Goal: Find specific page/section: Find specific page/section

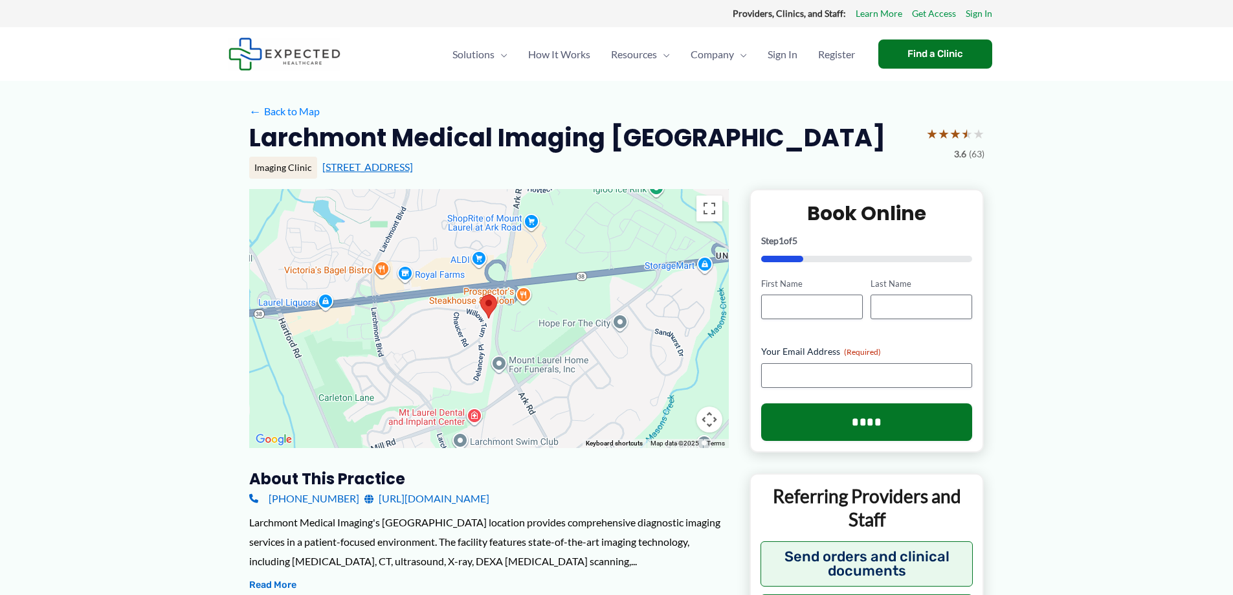
drag, startPoint x: 524, startPoint y: 164, endPoint x: 320, endPoint y: 173, distance: 203.4
click at [322, 173] on div "[STREET_ADDRESS]" at bounding box center [653, 167] width 662 height 14
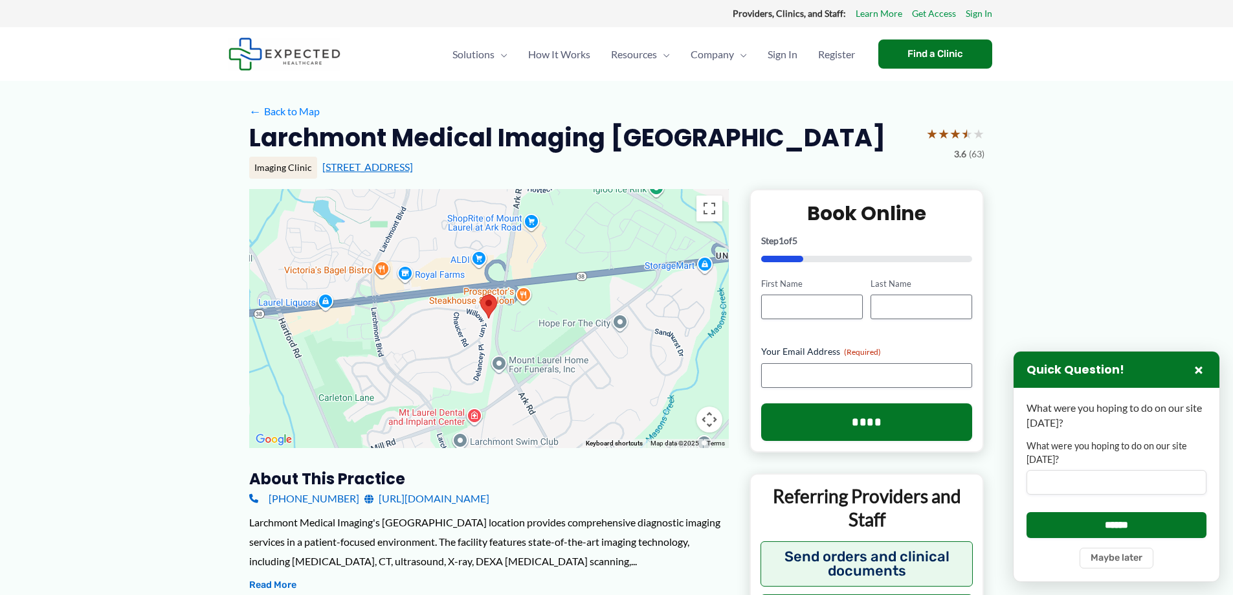
copy link "[STREET_ADDRESS]"
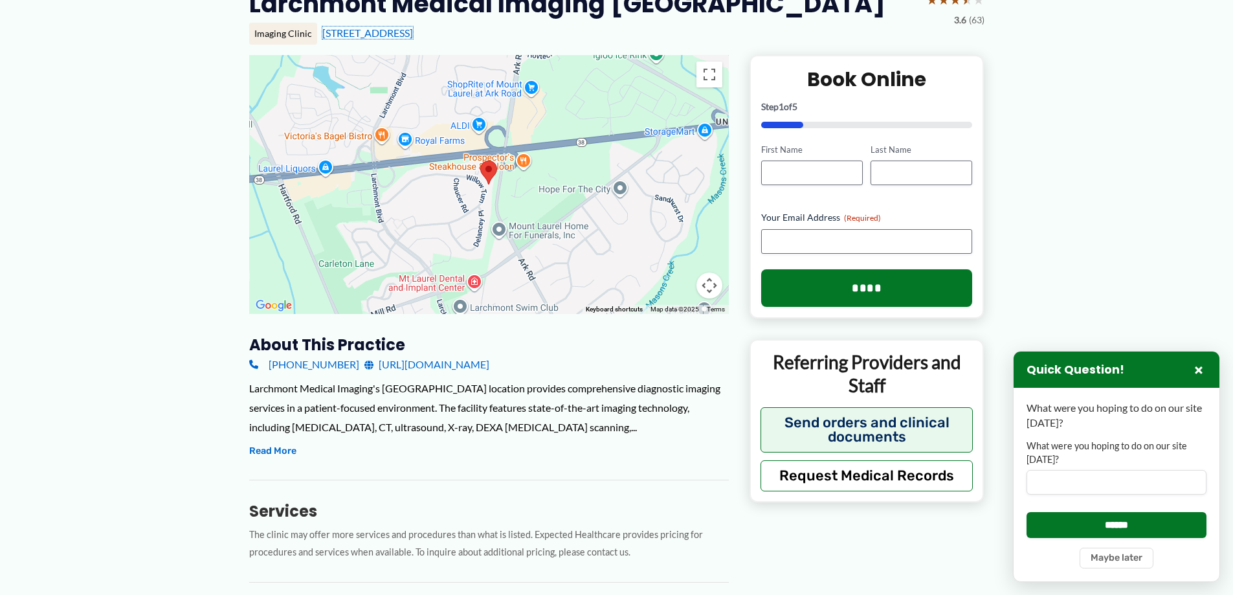
scroll to position [43, 0]
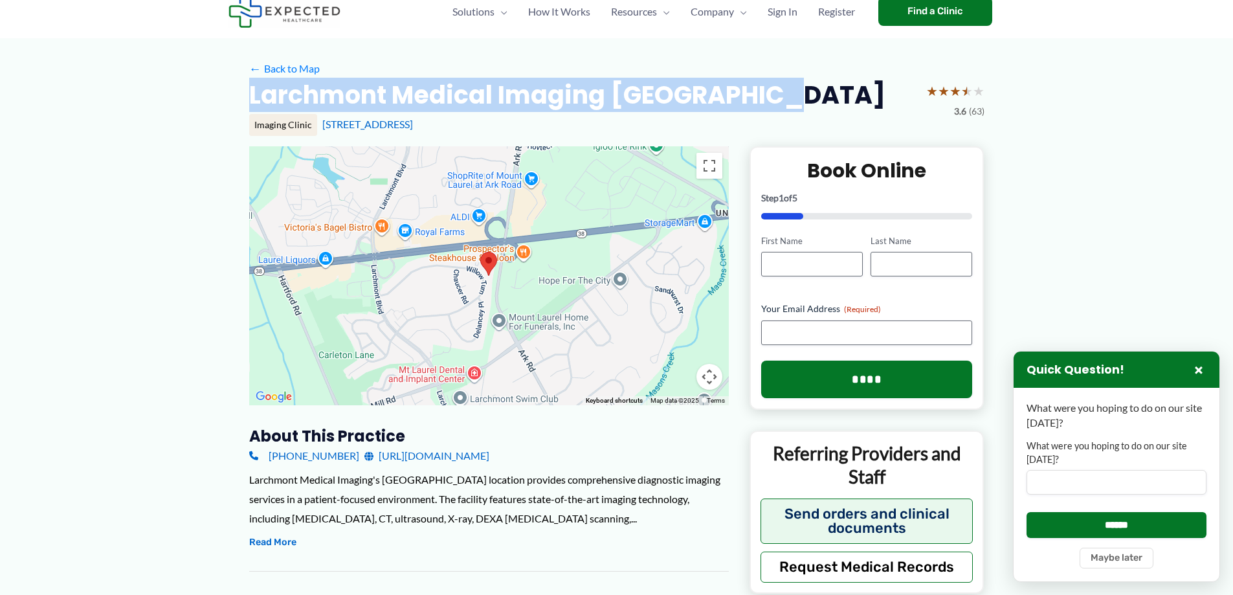
drag, startPoint x: 251, startPoint y: 91, endPoint x: 778, endPoint y: 87, distance: 527.4
click at [778, 87] on div "Larchmont Medical Imaging [GEOGRAPHIC_DATA] ★ ★ ★ ★ ★ 3.6 (63)" at bounding box center [616, 99] width 735 height 41
copy h2 "Larchmont Medical Imaging [GEOGRAPHIC_DATA]"
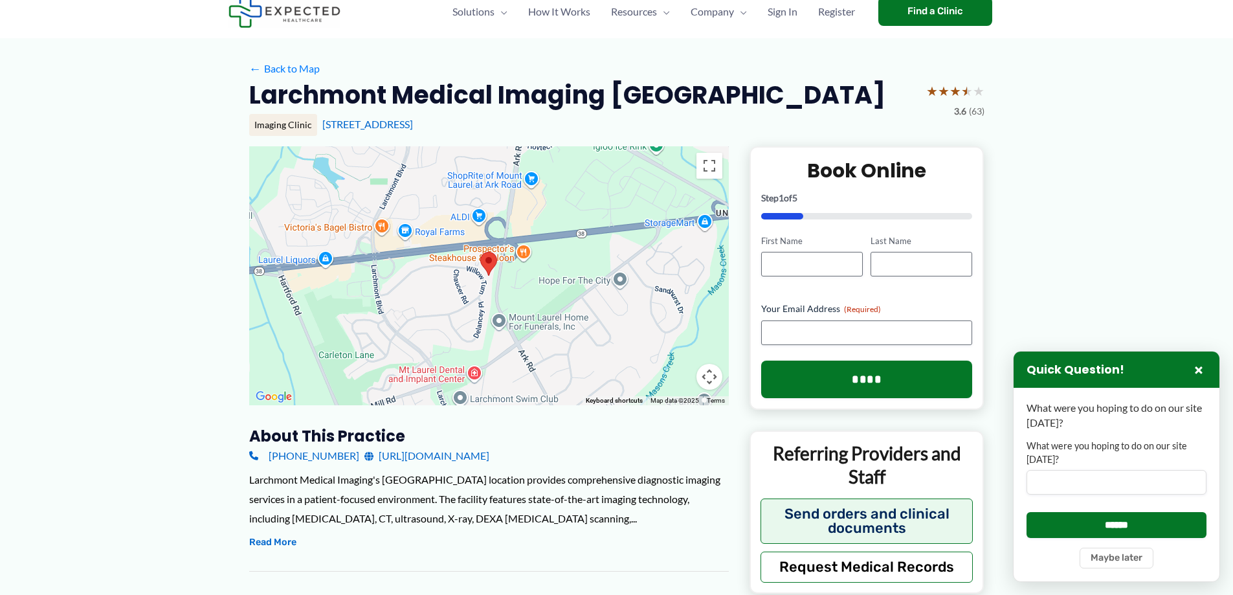
drag, startPoint x: 522, startPoint y: 121, endPoint x: 321, endPoint y: 134, distance: 201.7
click at [321, 134] on div "Imaging Clinic [STREET_ADDRESS]" at bounding box center [616, 125] width 735 height 22
copy link "[STREET_ADDRESS]"
